Goal: Task Accomplishment & Management: Use online tool/utility

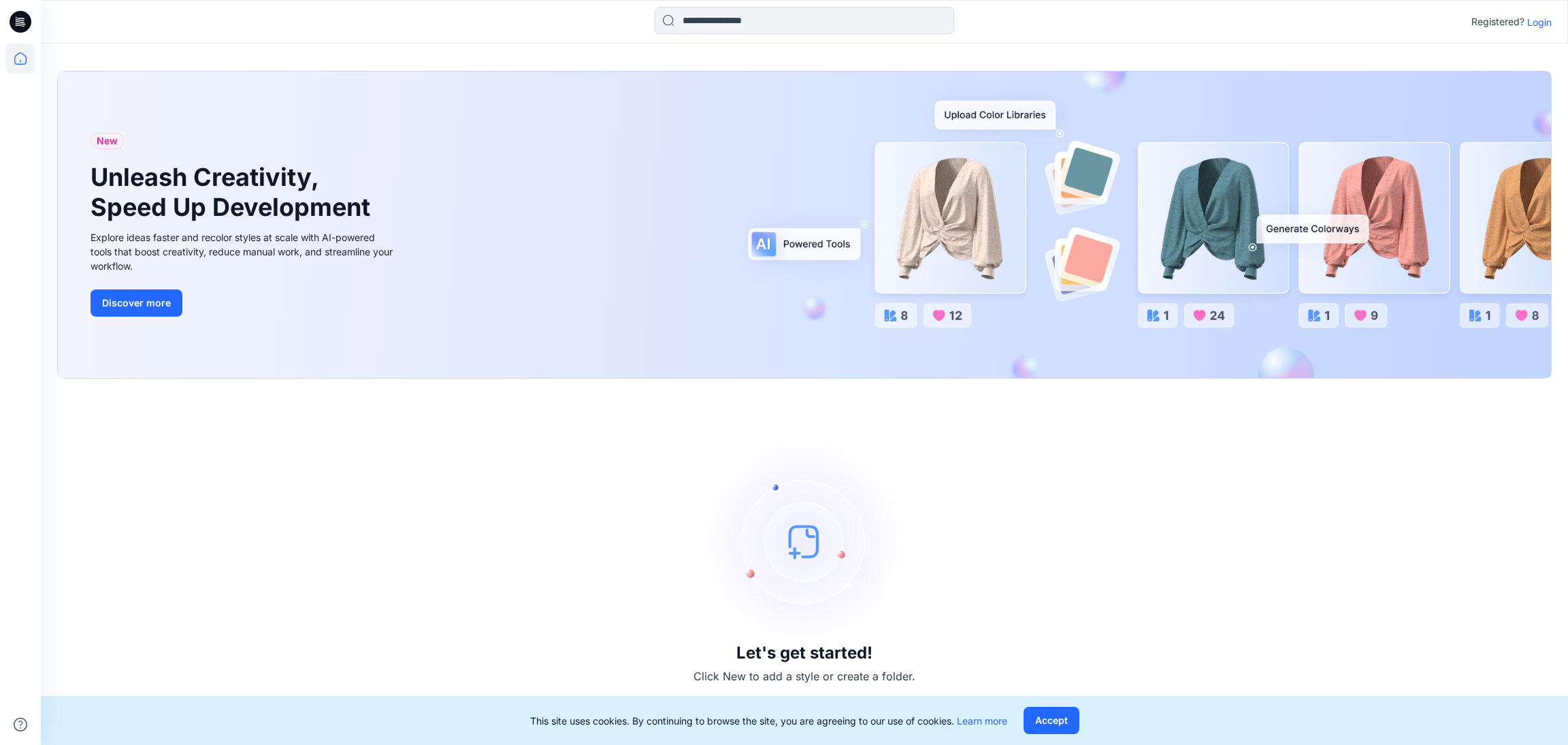
click at [1537, 25] on p "Login" at bounding box center [1539, 21] width 24 height 14
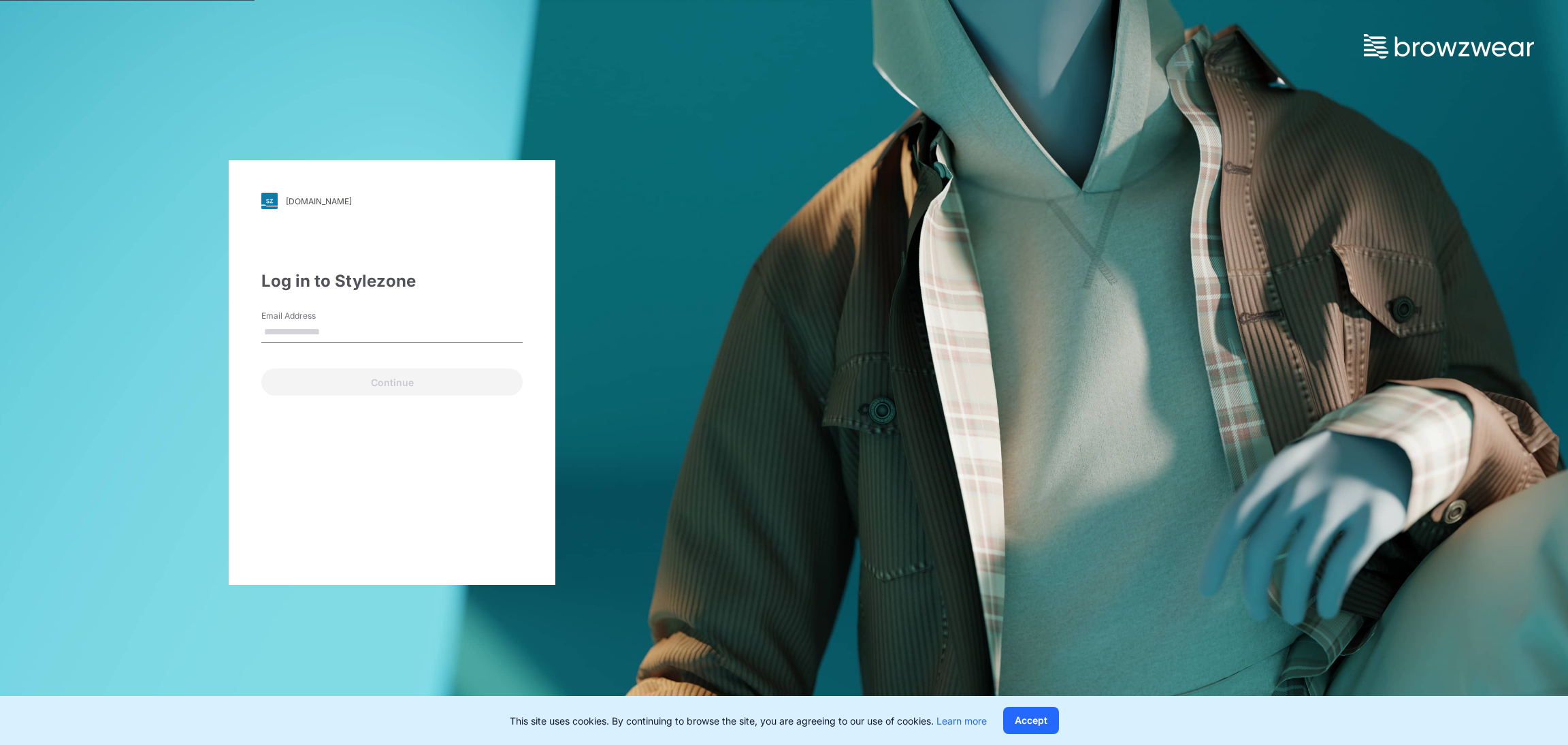
type input "**********"
click at [394, 382] on button "Continue" at bounding box center [392, 381] width 261 height 27
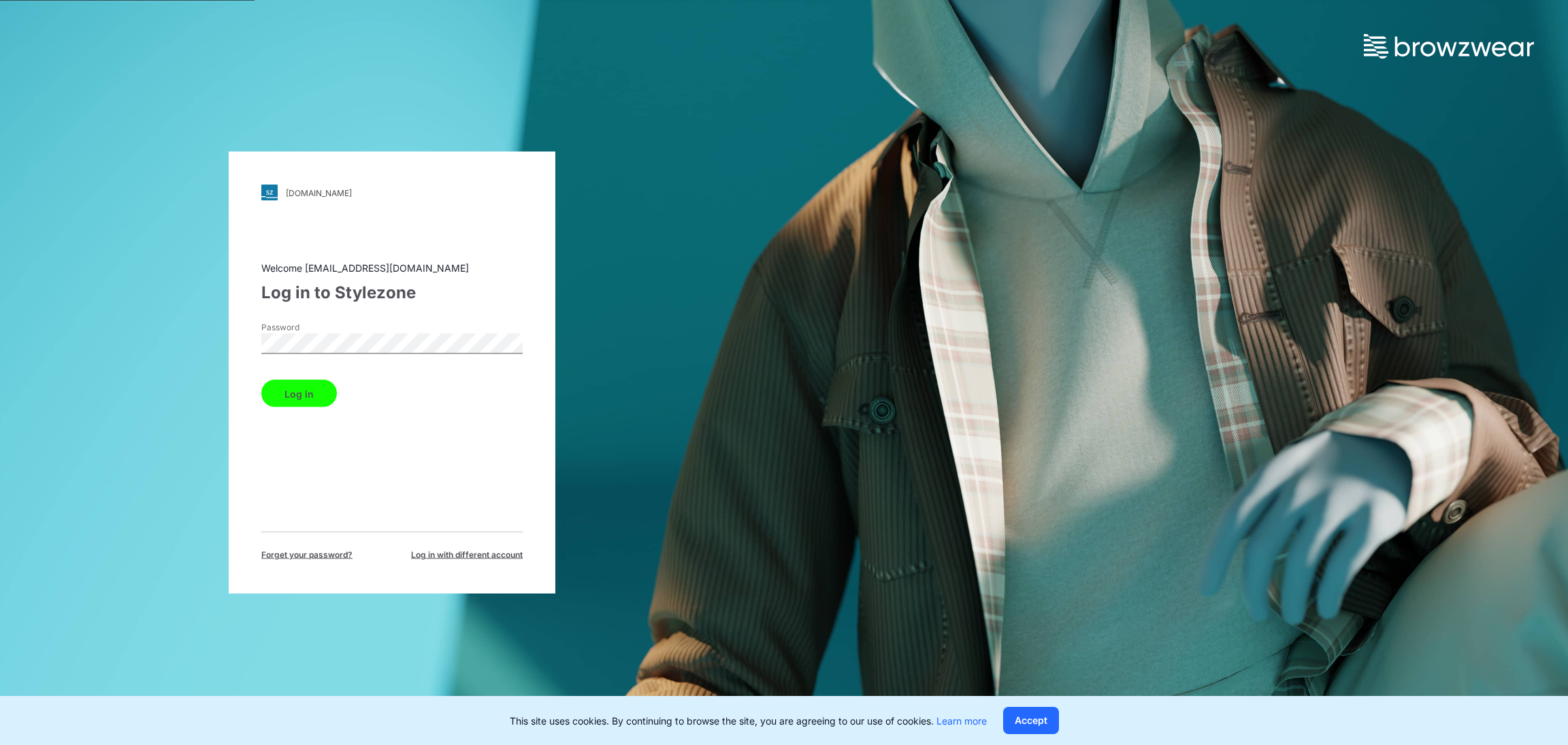
click at [299, 397] on button "Log in" at bounding box center [298, 393] width 76 height 27
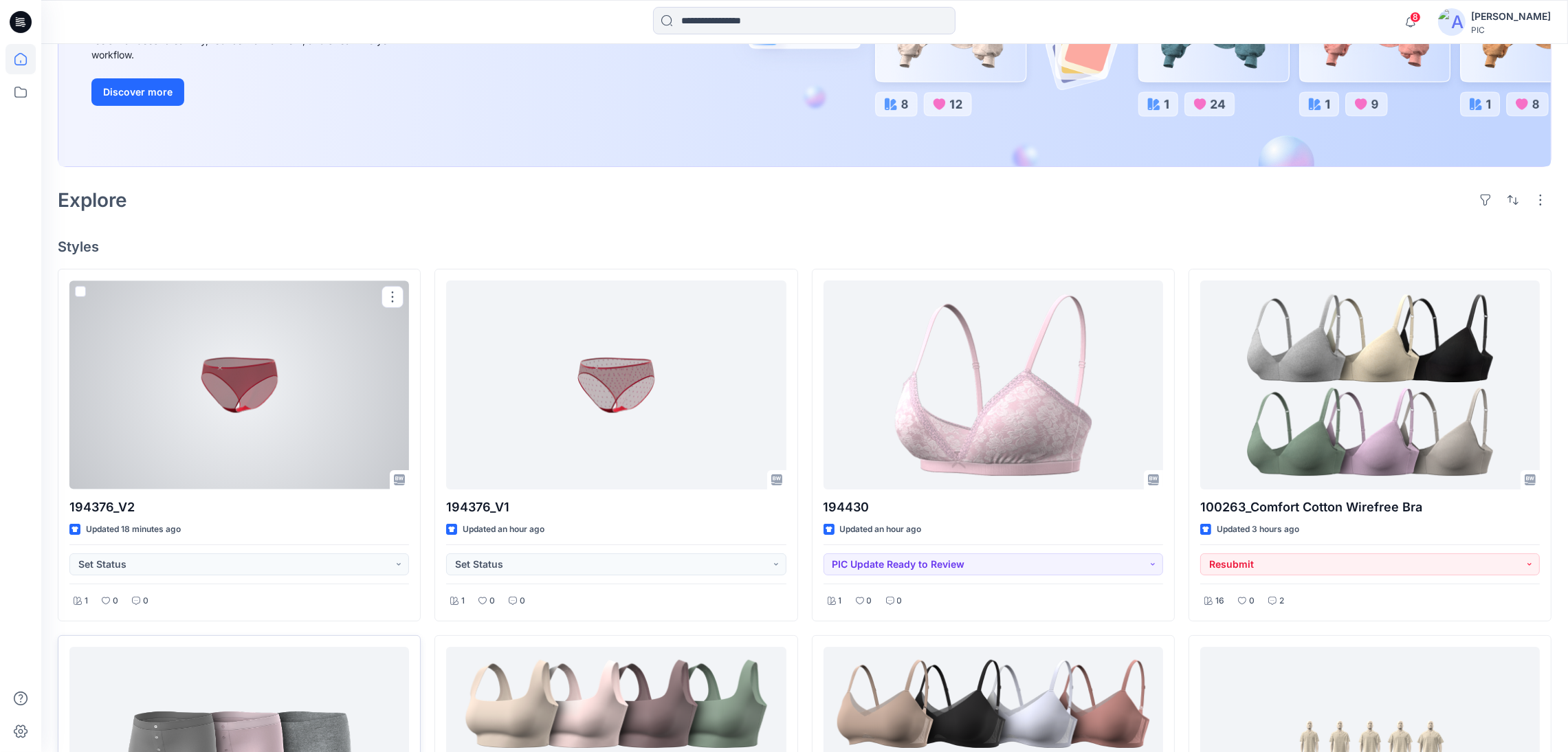
scroll to position [274, 0]
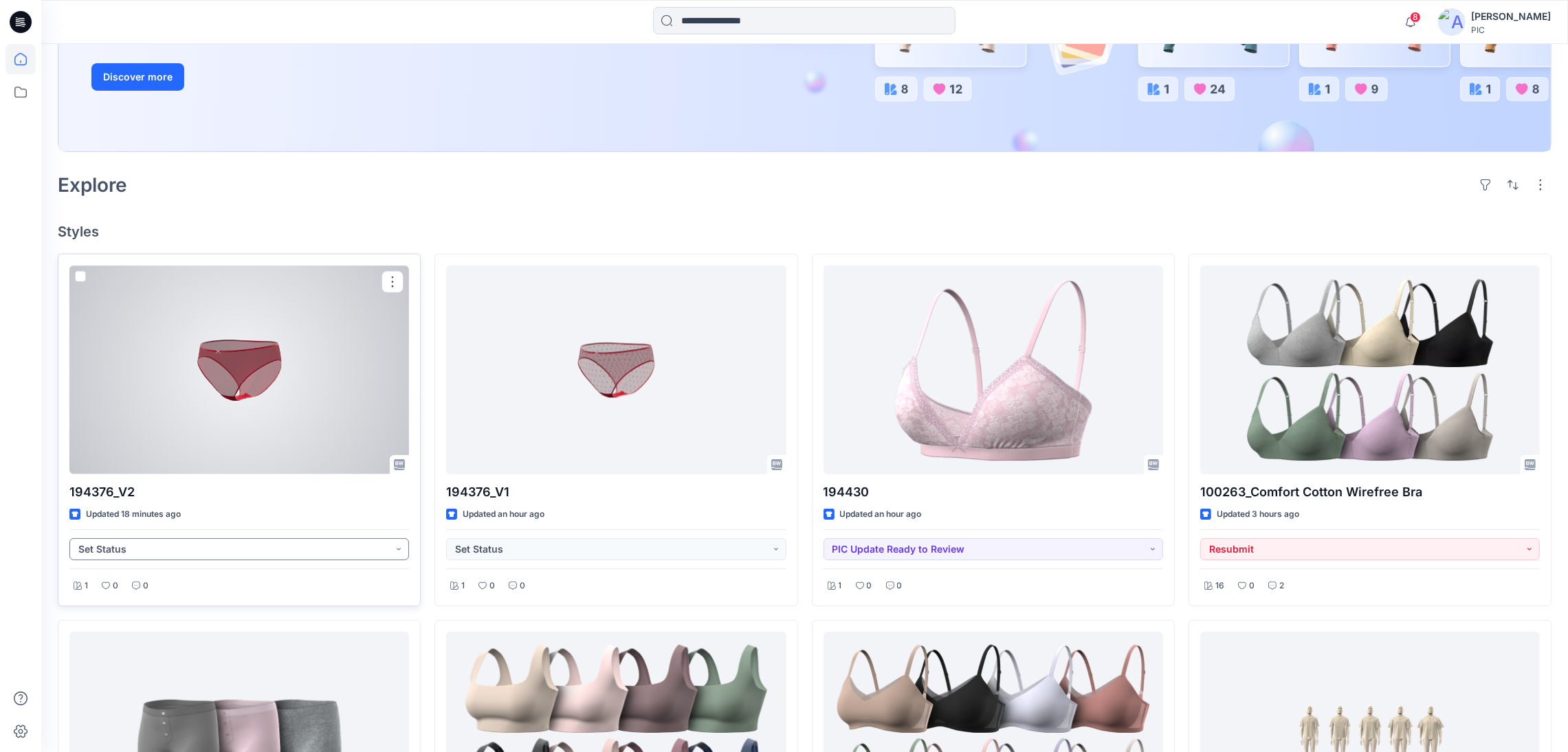
click at [246, 549] on button "Set Status" at bounding box center [239, 549] width 340 height 22
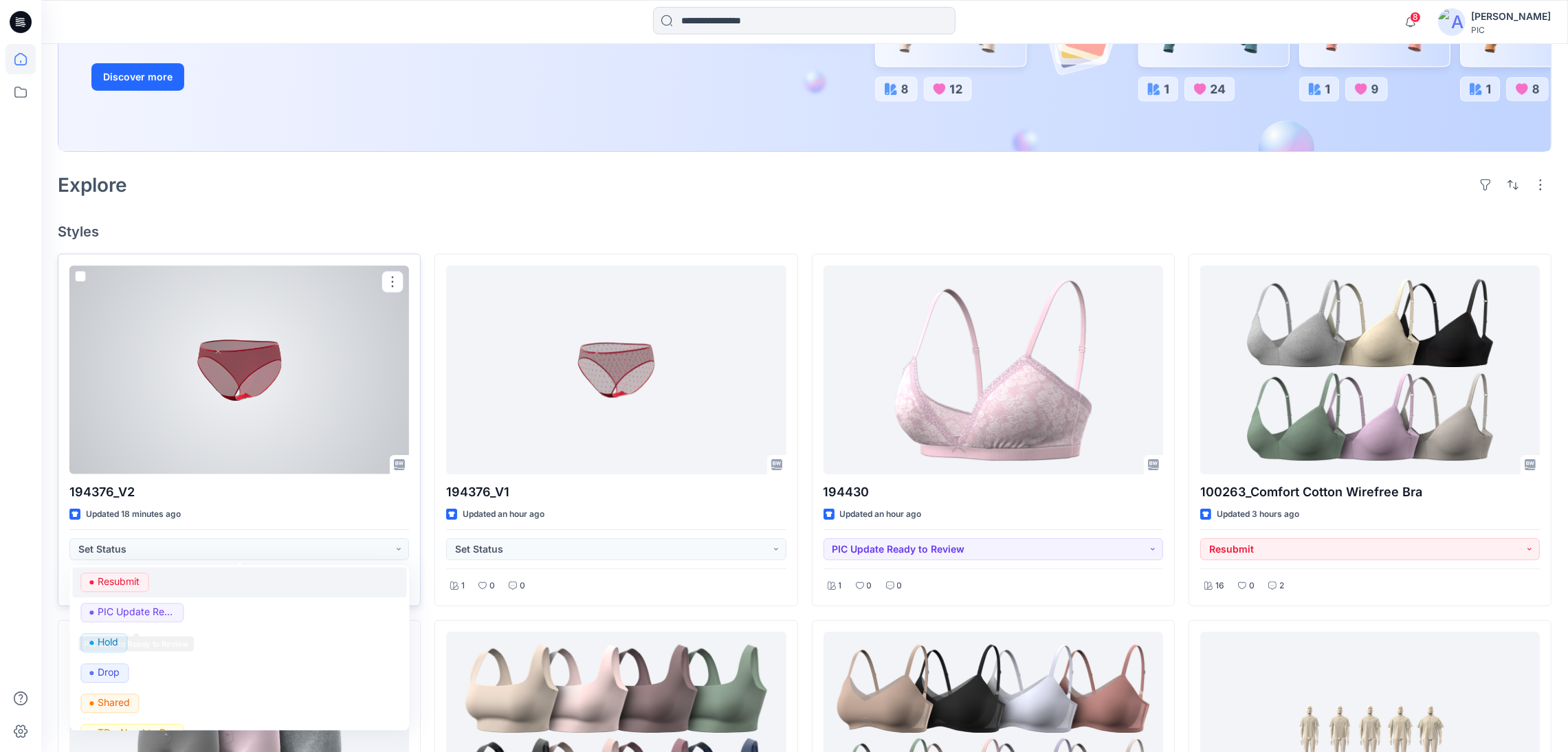
scroll to position [68, 0]
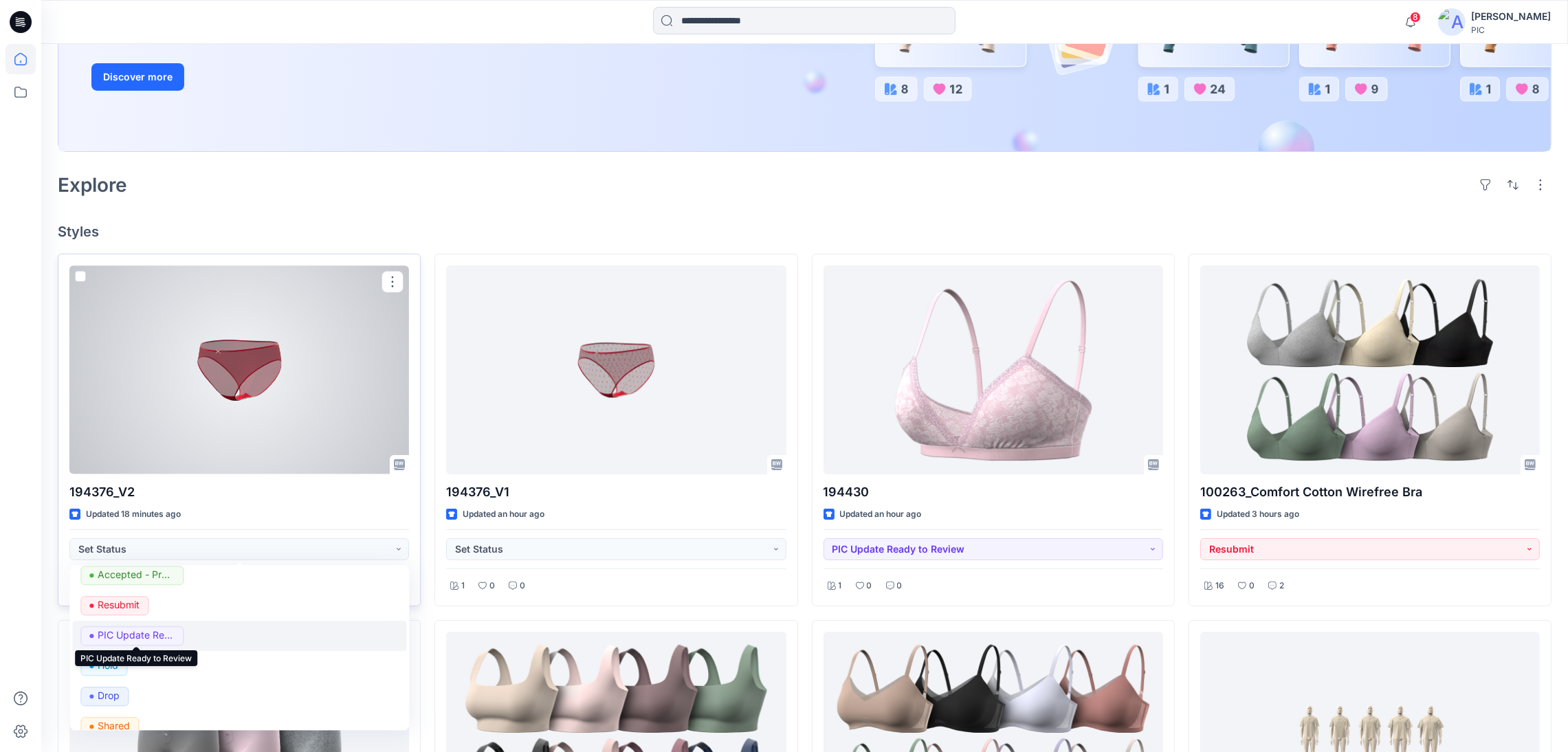
click at [152, 630] on p "PIC Update Ready to Review" at bounding box center [137, 635] width 77 height 18
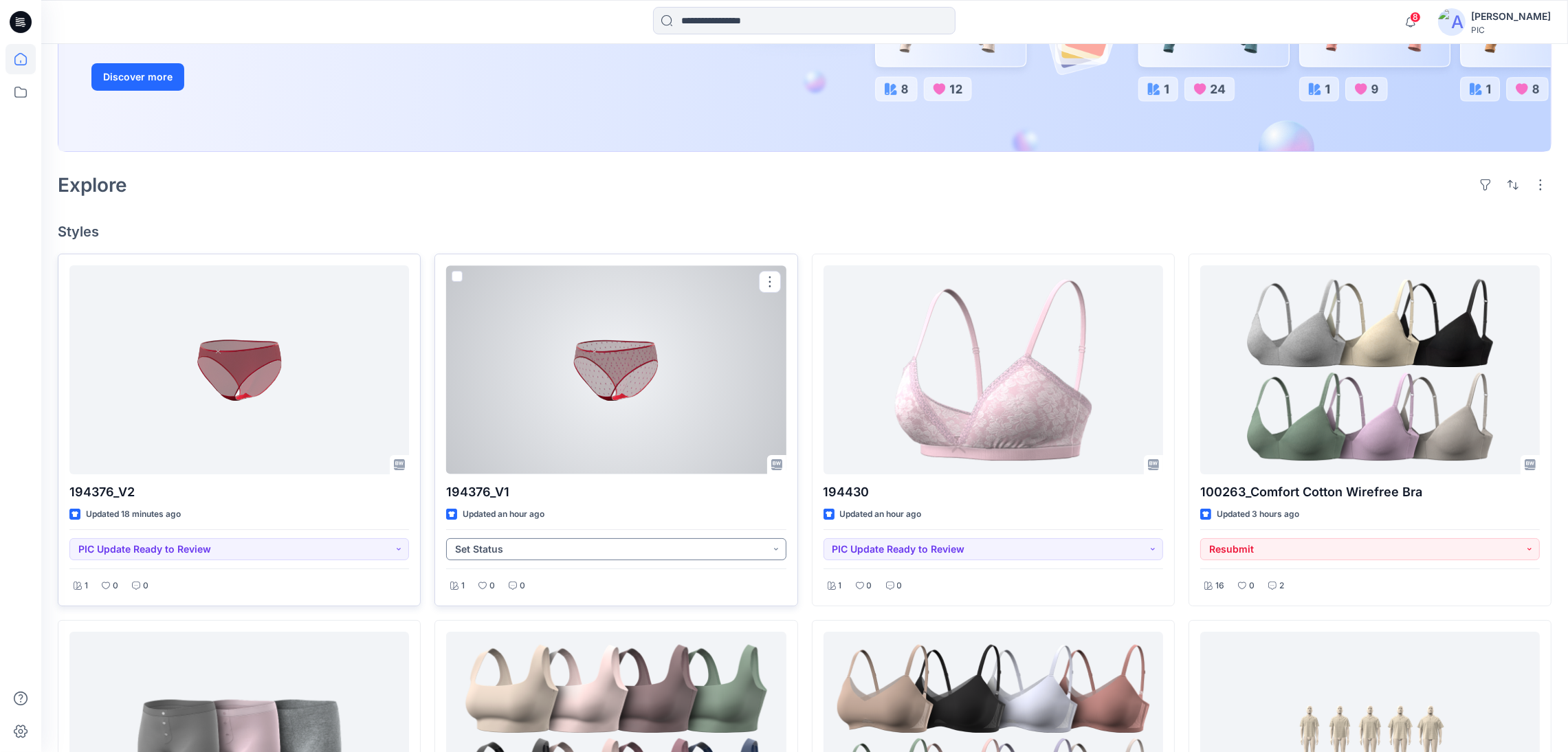
click at [513, 549] on button "Set Status" at bounding box center [616, 549] width 340 height 22
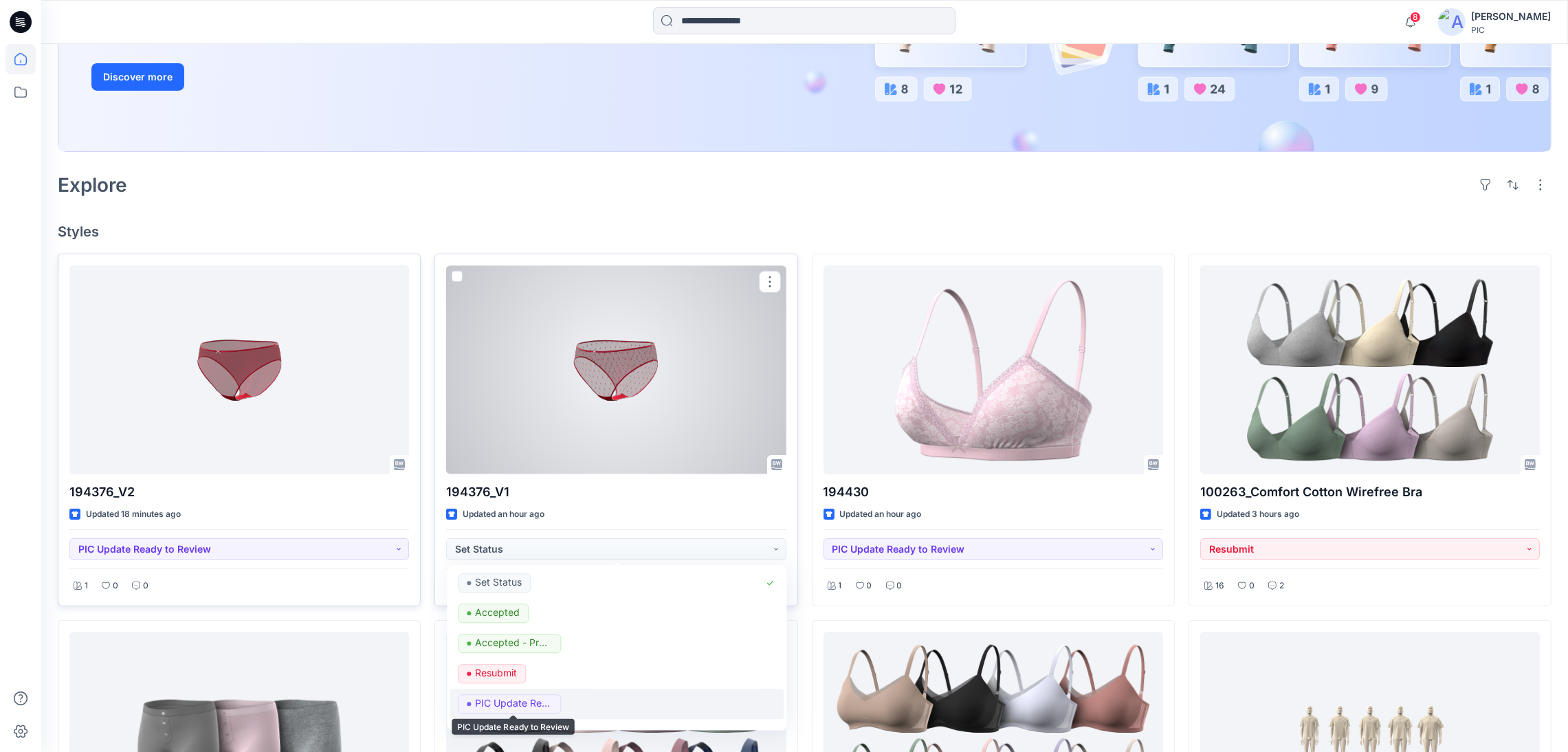
click at [504, 701] on p "PIC Update Ready to Review" at bounding box center [513, 703] width 77 height 18
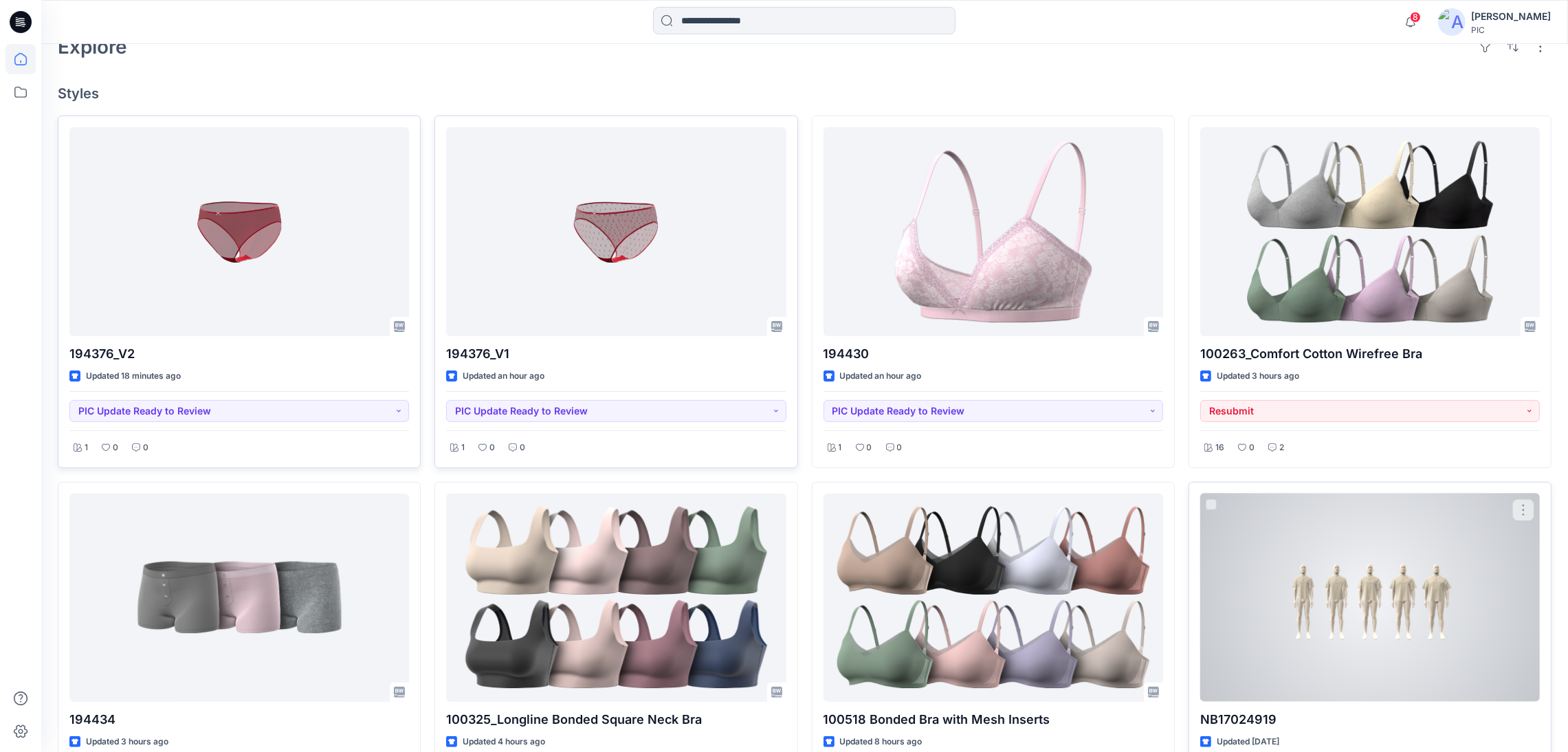
scroll to position [480, 0]
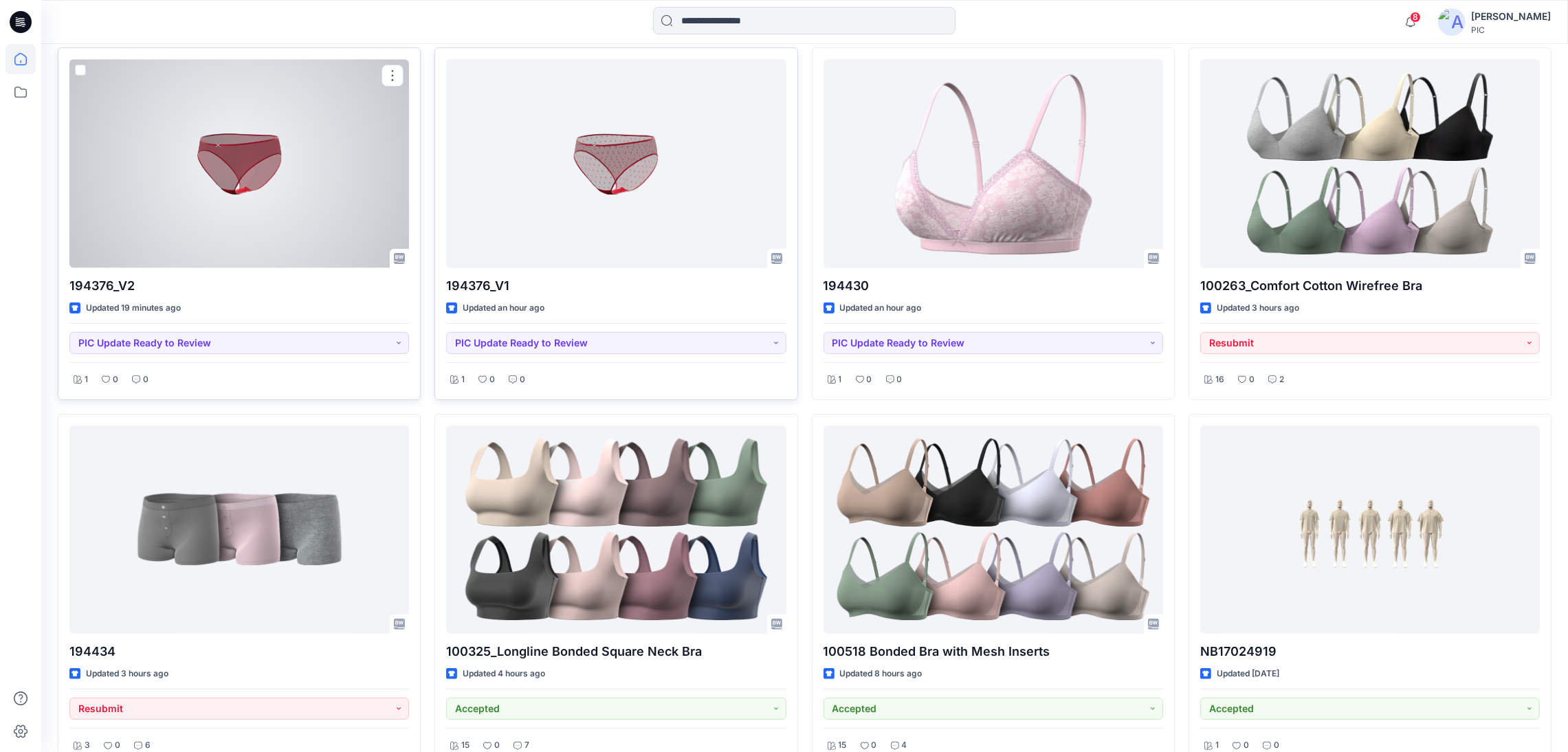
click at [253, 126] on div at bounding box center [239, 163] width 340 height 208
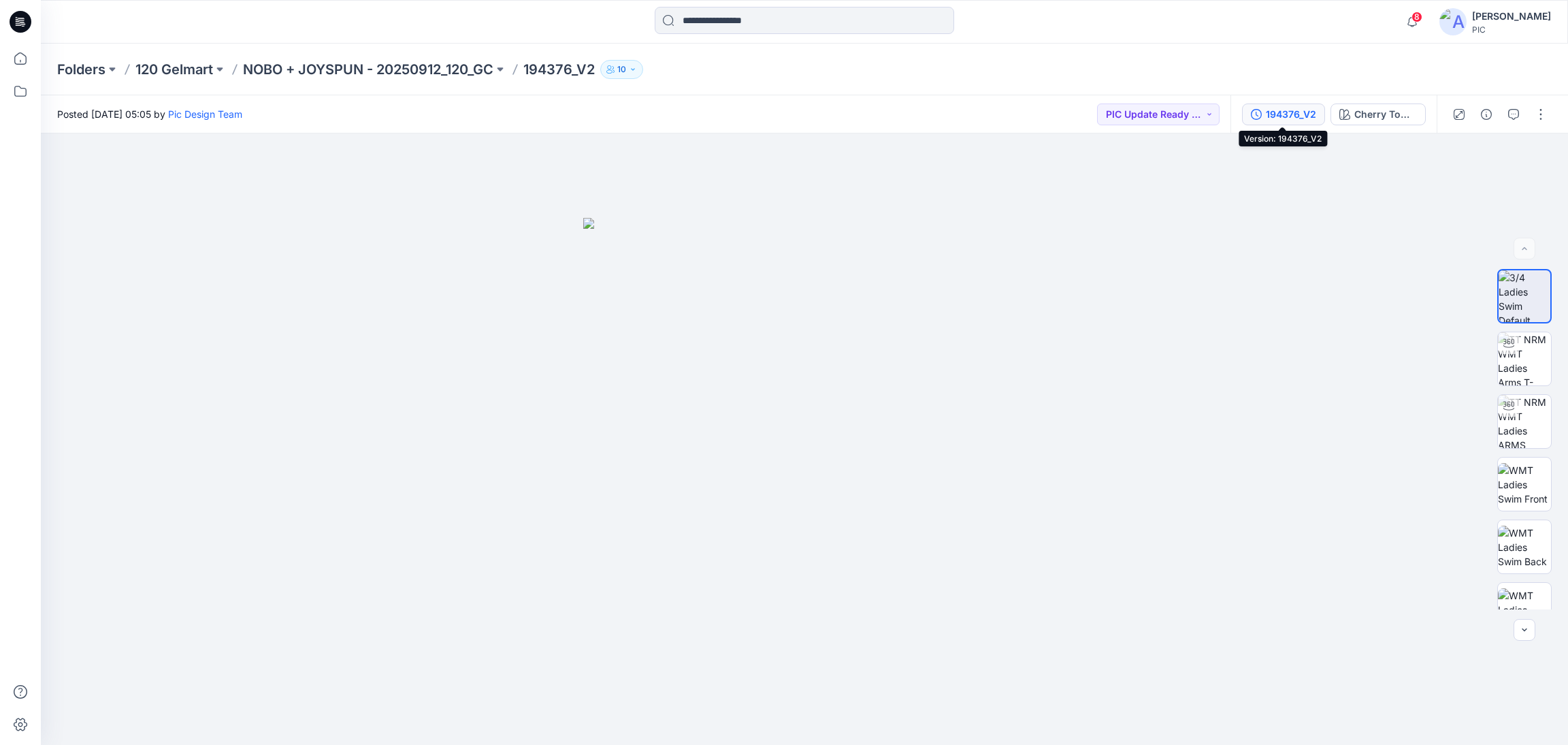
click at [1273, 114] on div "194376_V2" at bounding box center [1291, 115] width 50 height 15
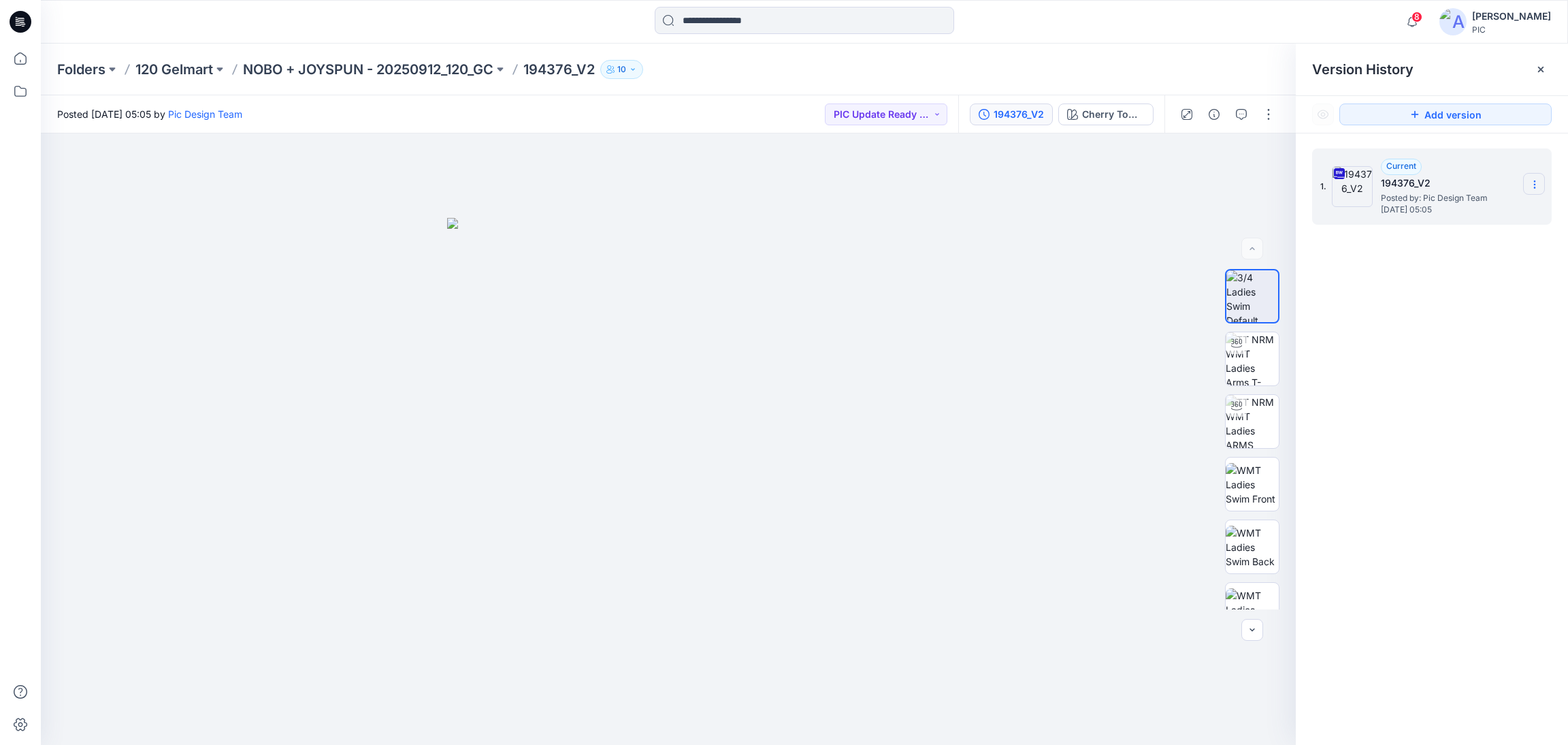
click at [1533, 186] on icon at bounding box center [1535, 185] width 11 height 11
click at [1485, 422] on div "1. Current 194376_V2 Posted by: Pic Design Team [DATE] 05:05 Download Source BW…" at bounding box center [1432, 448] width 272 height 631
click at [1002, 115] on div "194376_V2" at bounding box center [1019, 115] width 50 height 15
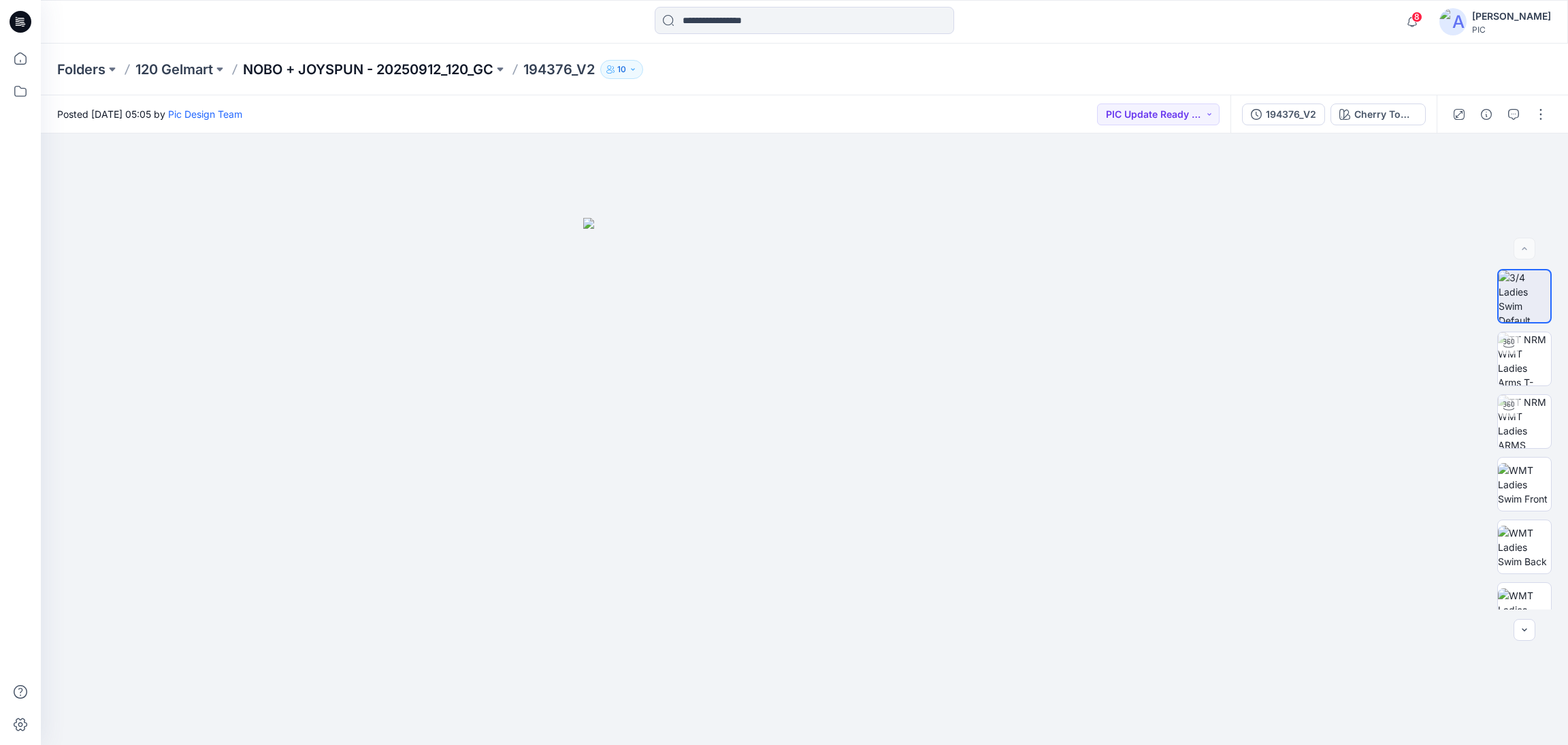
click at [394, 67] on p "NOBO + JOYSPUN - 20250912_120_GC" at bounding box center [368, 69] width 251 height 19
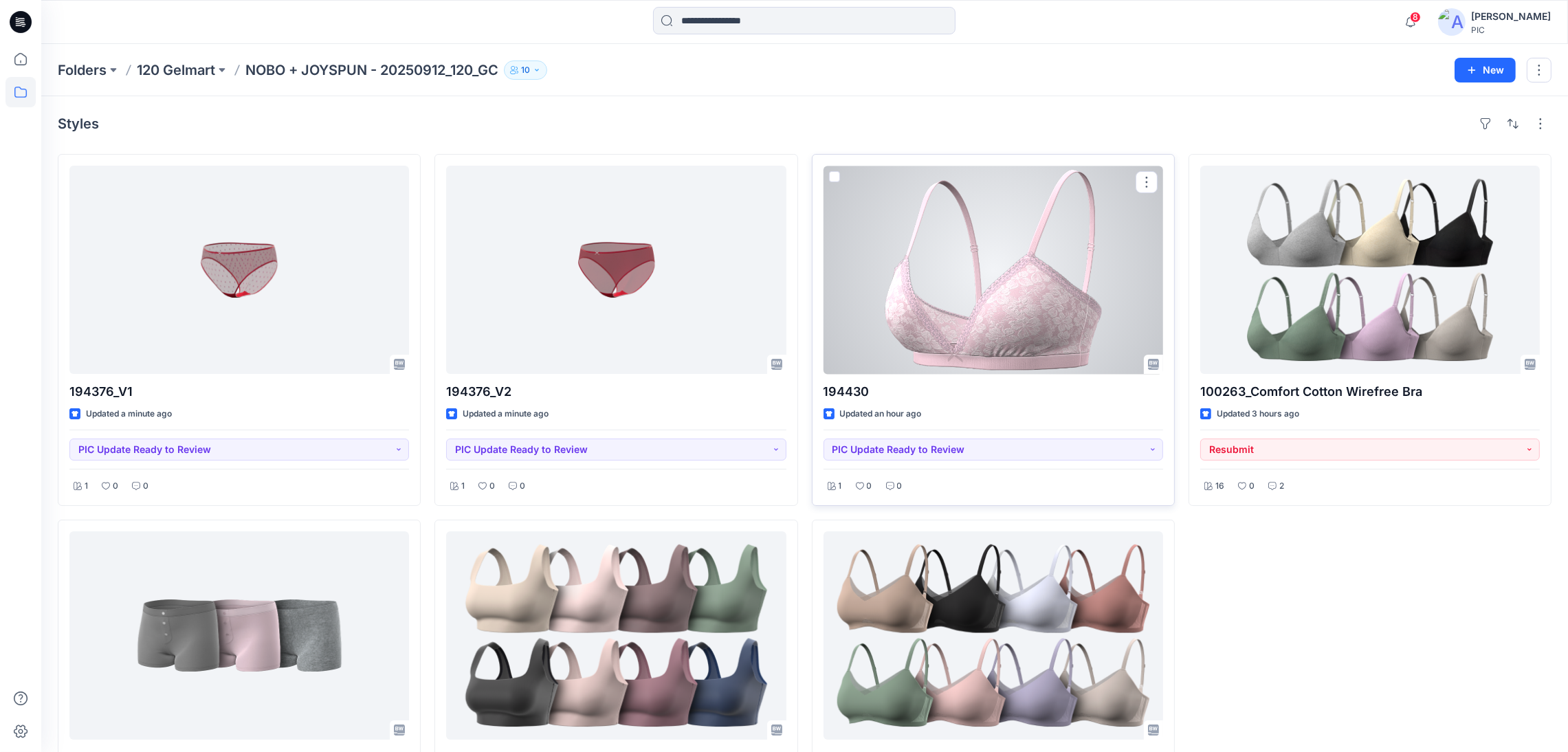
click at [1026, 271] on div at bounding box center [994, 269] width 340 height 208
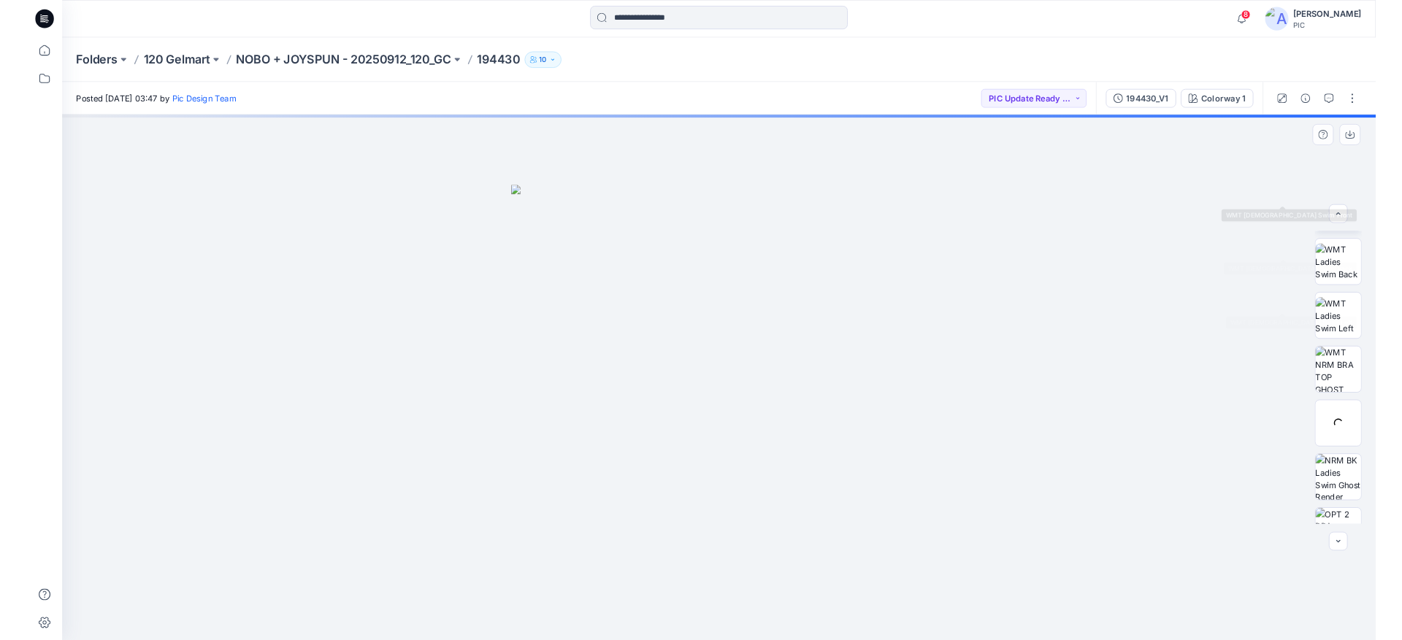
scroll to position [297, 0]
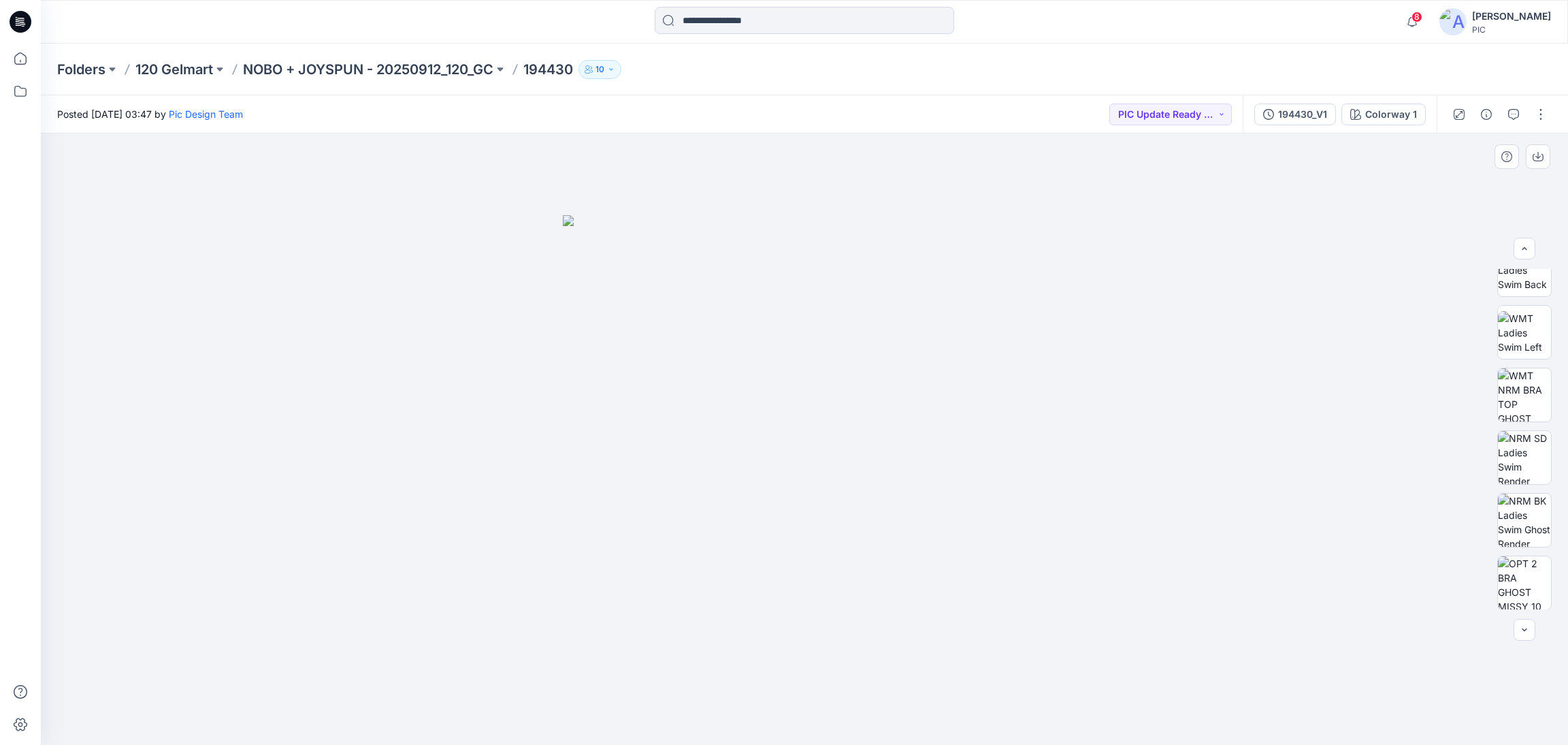
drag, startPoint x: 1187, startPoint y: 413, endPoint x: 1167, endPoint y: 408, distance: 20.6
click at [1187, 412] on div at bounding box center [805, 439] width 1527 height 612
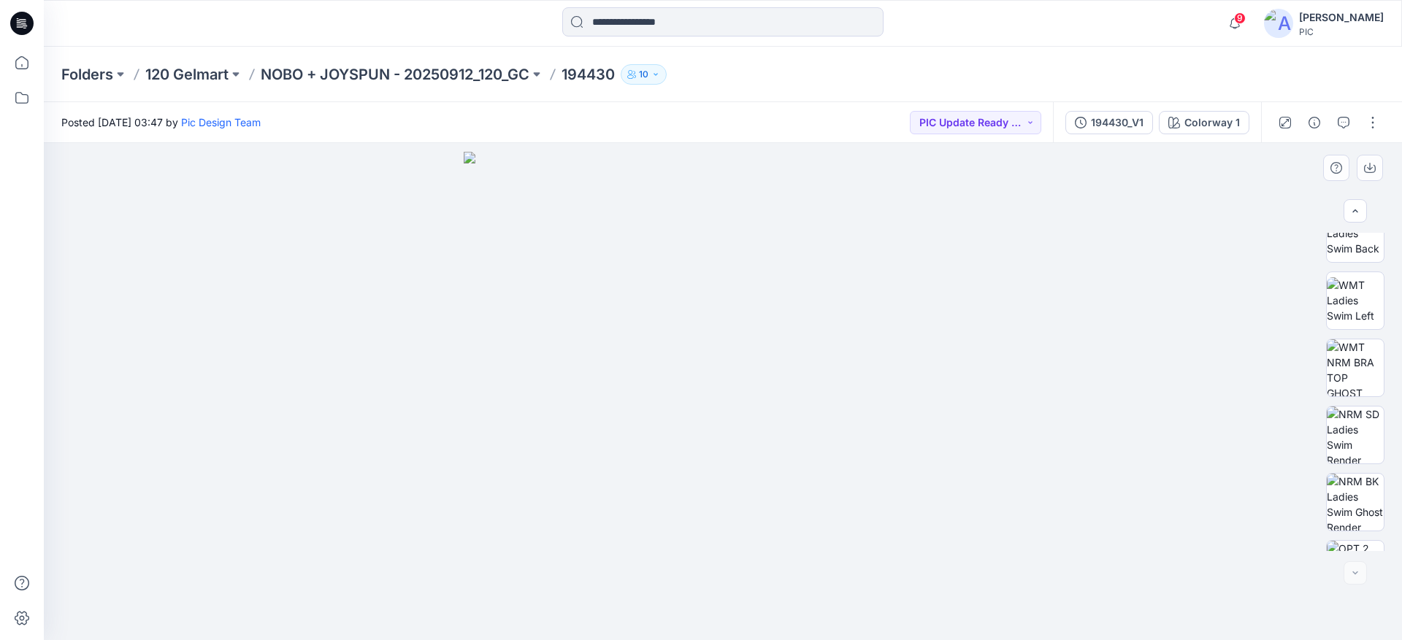
scroll to position [298, 0]
click at [183, 74] on p "120 Gelmart" at bounding box center [186, 74] width 83 height 20
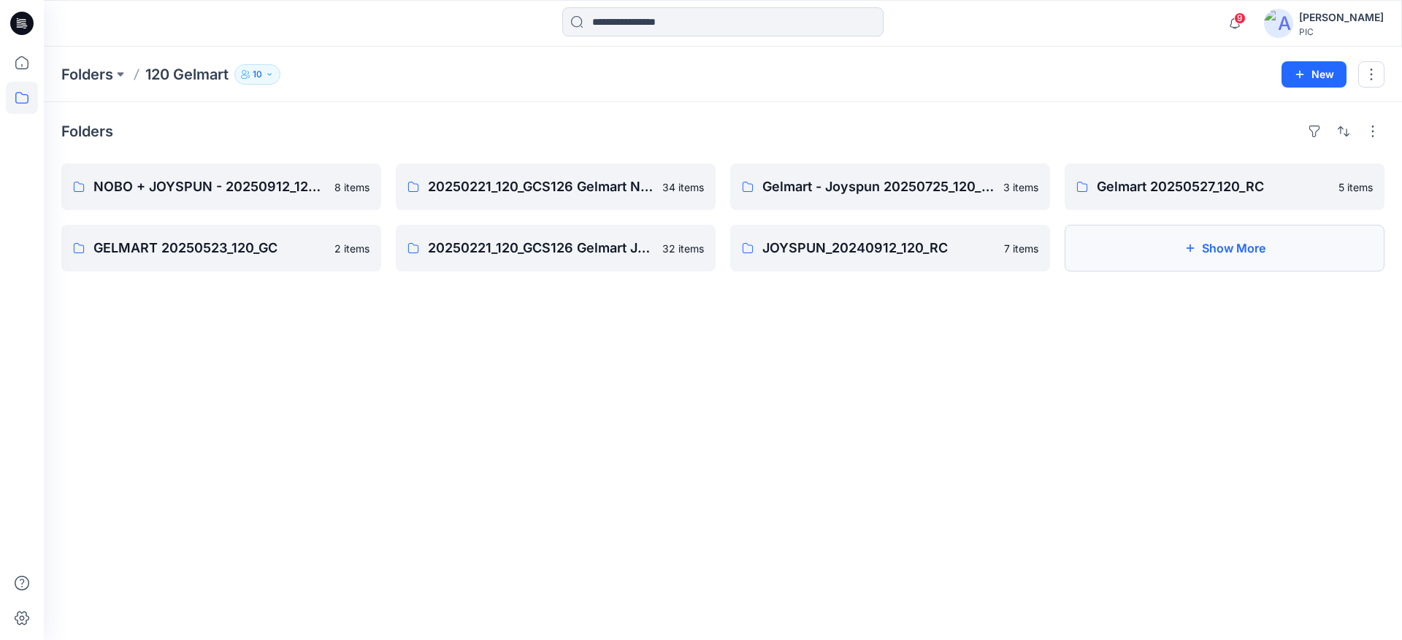
click at [1233, 246] on button "Show More" at bounding box center [1224, 248] width 320 height 47
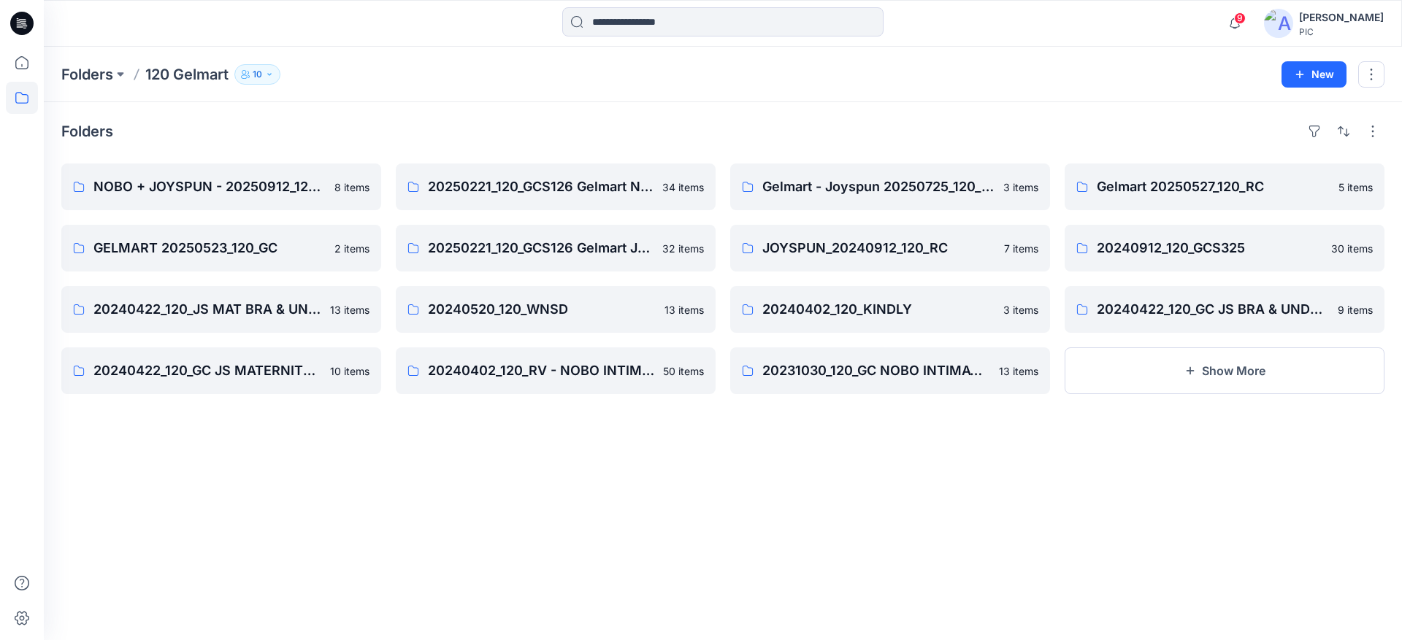
click at [834, 429] on div "Folders NOBO + JOYSPUN - 20250912_120_GC 8 items GELMART 20250523_120_GC 2 item…" at bounding box center [723, 371] width 1358 height 538
